Goal: Transaction & Acquisition: Download file/media

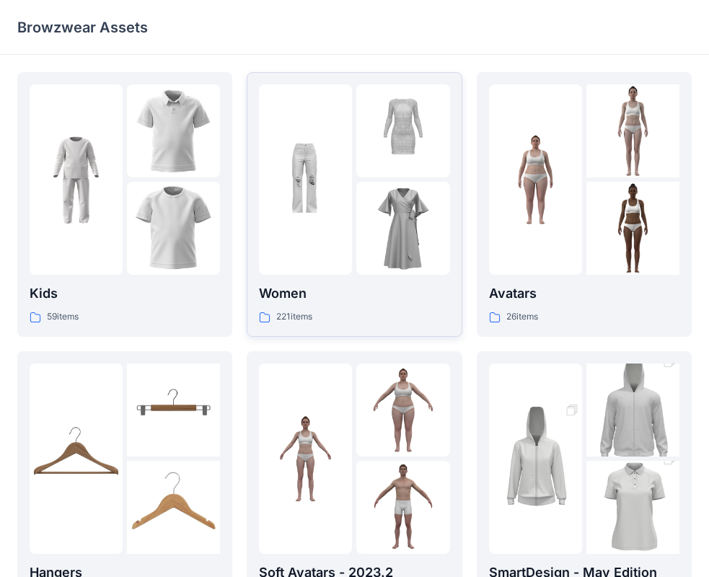
click at [353, 230] on div at bounding box center [354, 179] width 190 height 190
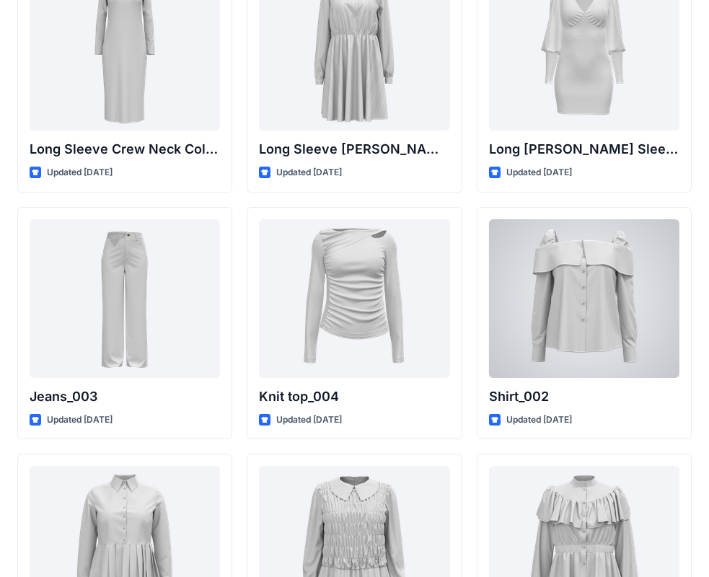
scroll to position [6055, 0]
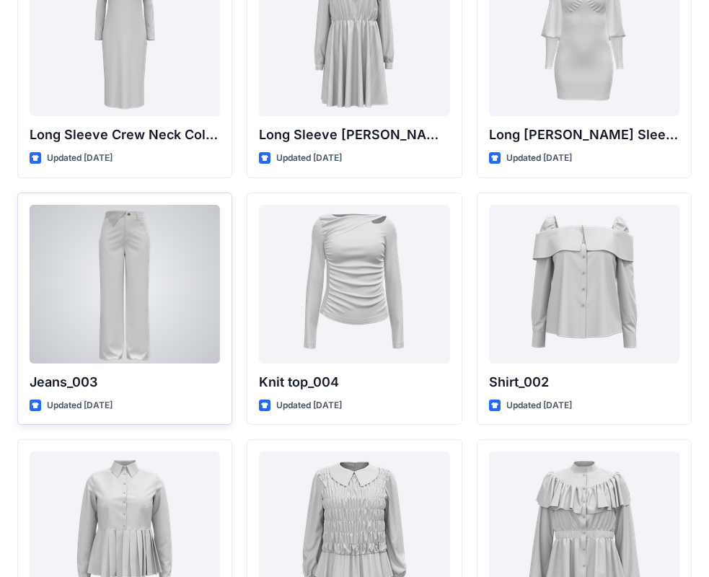
click at [194, 309] on div at bounding box center [125, 284] width 190 height 159
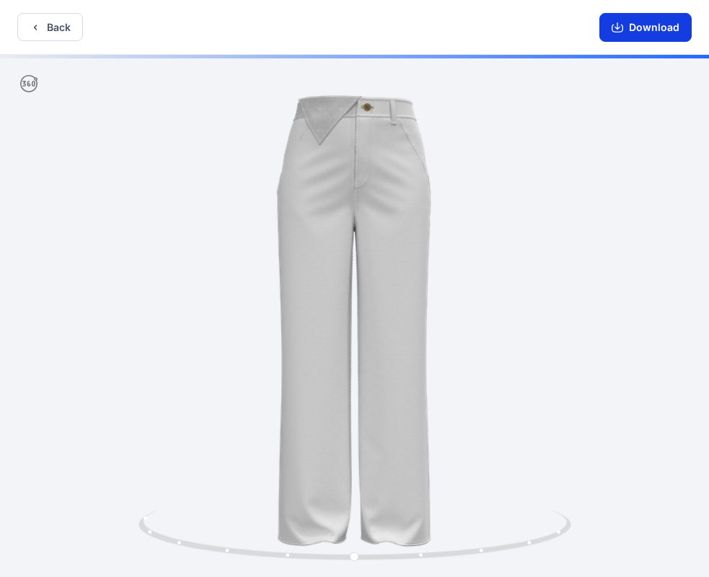
click at [683, 21] on button "Download" at bounding box center [645, 27] width 92 height 29
click at [56, 25] on button "Back" at bounding box center [50, 27] width 66 height 28
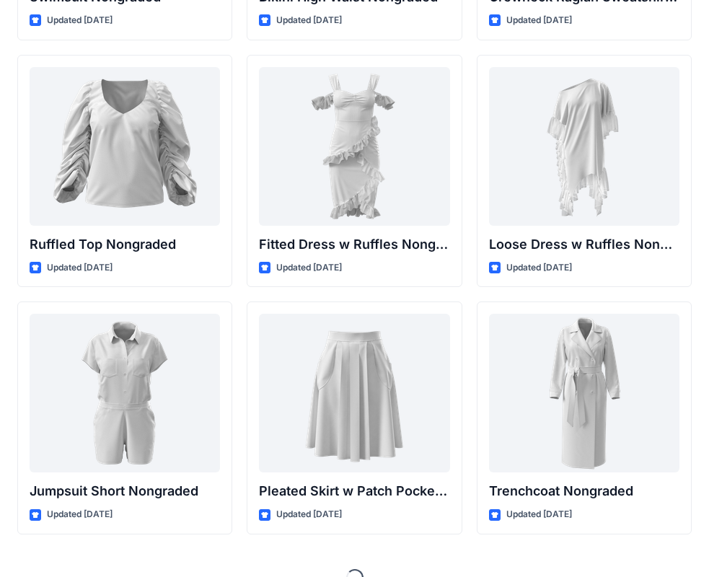
scroll to position [14372, 0]
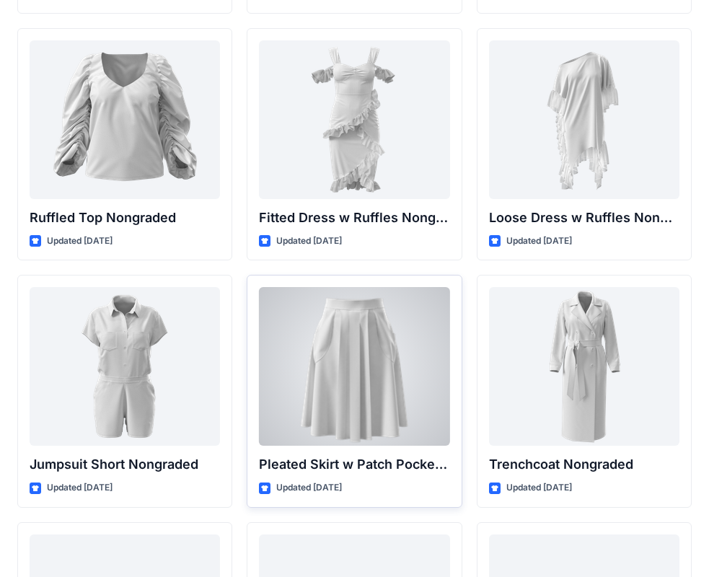
click at [384, 391] on div at bounding box center [354, 366] width 190 height 159
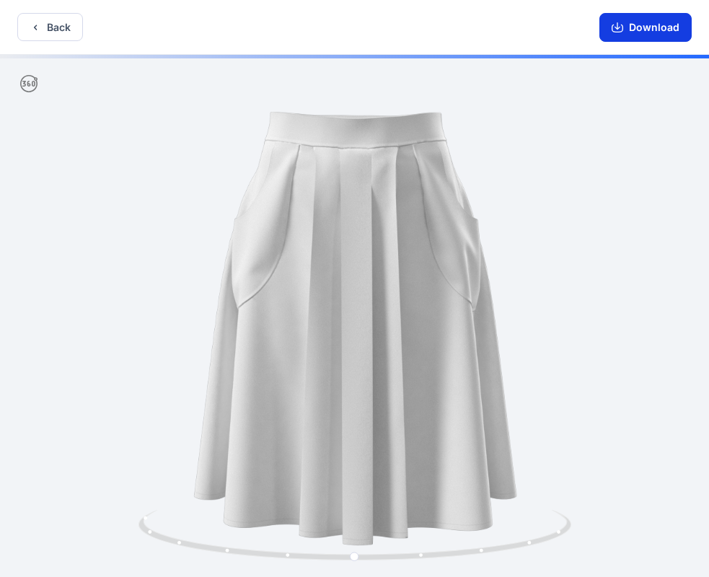
click at [683, 29] on button "Download" at bounding box center [645, 27] width 92 height 29
click at [34, 29] on icon "button" at bounding box center [36, 28] width 12 height 12
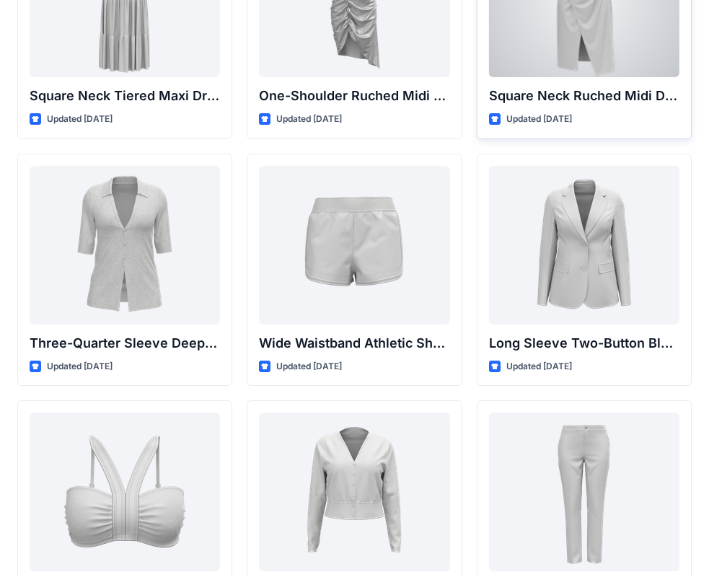
scroll to position [1010, 0]
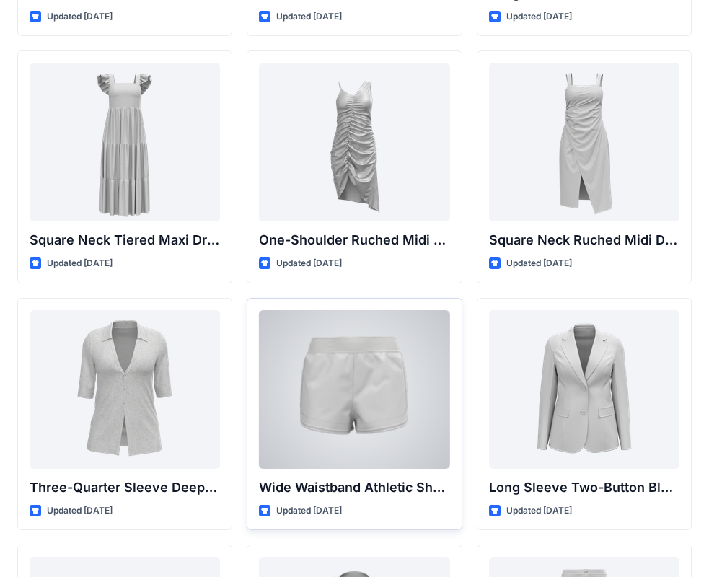
click at [369, 376] on div at bounding box center [354, 389] width 190 height 159
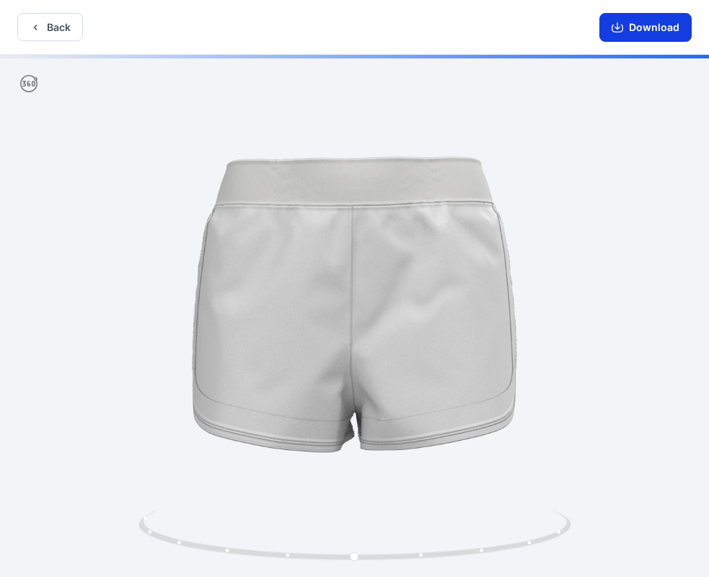
click at [617, 35] on button "Download" at bounding box center [645, 27] width 92 height 29
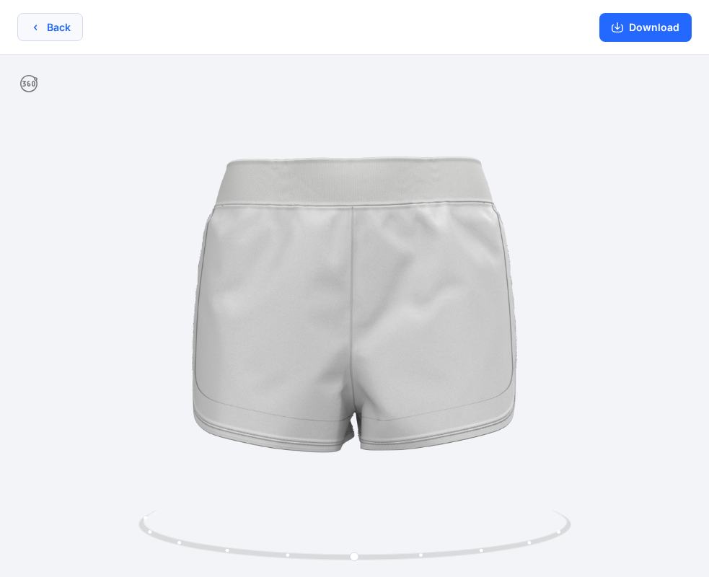
click at [58, 29] on button "Back" at bounding box center [50, 27] width 66 height 28
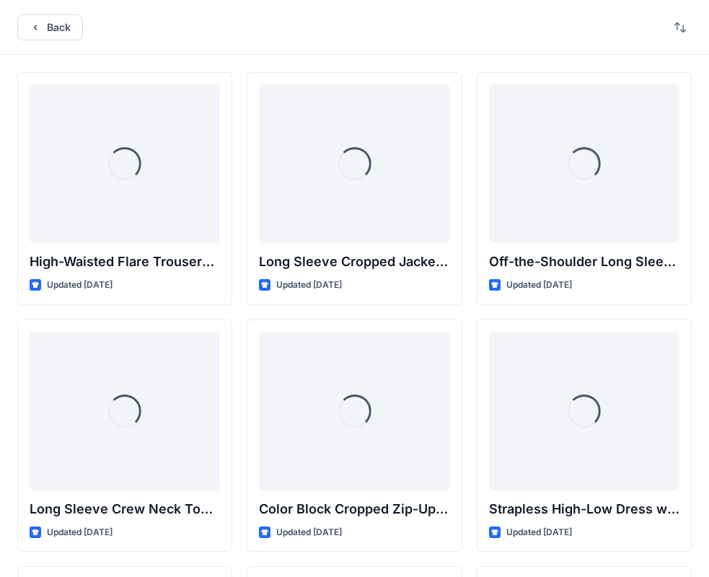
scroll to position [1010, 0]
